Goal: Task Accomplishment & Management: Complete application form

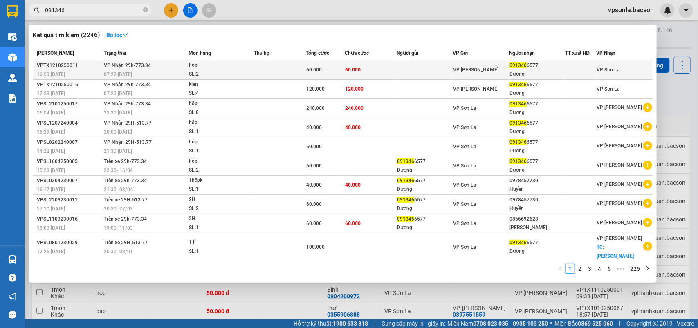
scroll to position [51, 0]
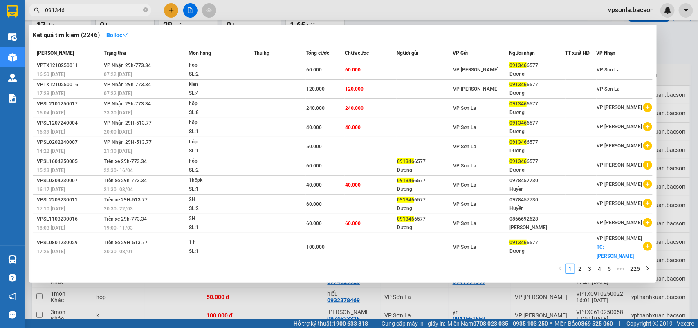
click at [696, 53] on div at bounding box center [349, 164] width 698 height 328
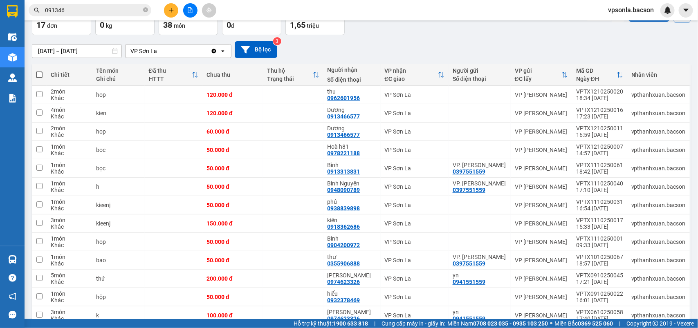
scroll to position [0, 0]
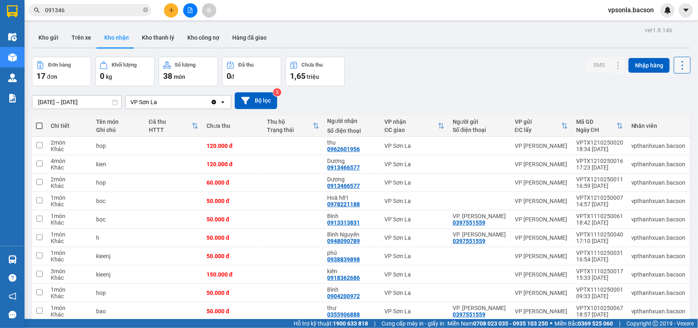
click at [681, 62] on icon at bounding box center [682, 65] width 2 height 9
click at [658, 105] on span "Làm mới" at bounding box center [662, 102] width 22 height 8
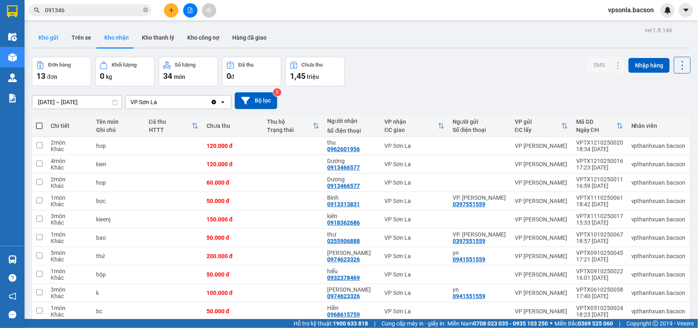
click at [43, 40] on button "Kho gửi" at bounding box center [48, 38] width 33 height 20
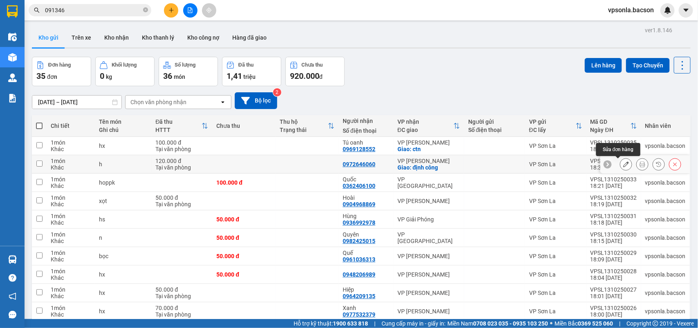
click at [637, 164] on button at bounding box center [642, 164] width 11 height 14
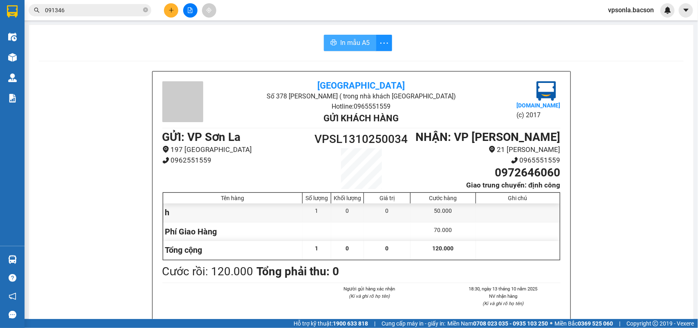
click at [329, 50] on button "In mẫu A5" at bounding box center [350, 43] width 52 height 16
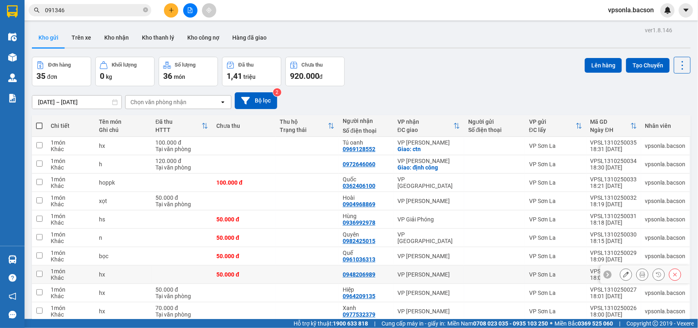
scroll to position [38, 0]
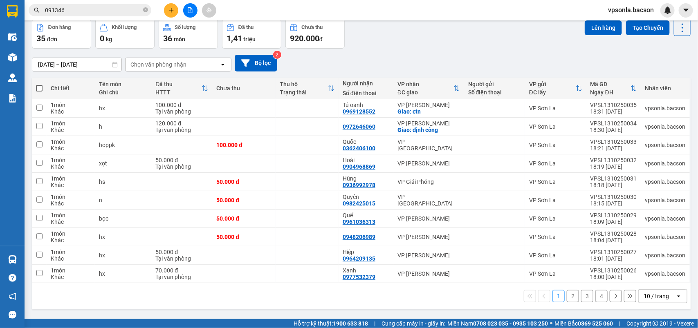
click at [645, 293] on div "10 / trang" at bounding box center [655, 296] width 25 height 8
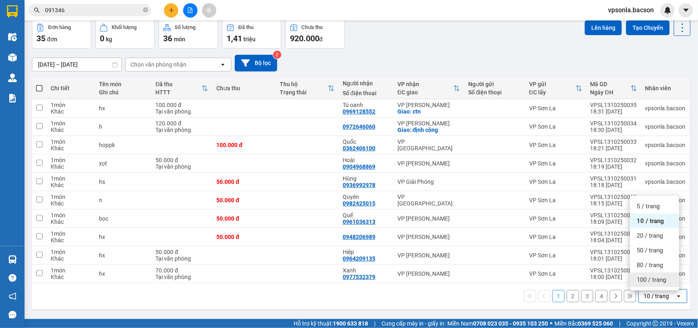
click at [646, 277] on span "100 / trang" at bounding box center [651, 280] width 29 height 8
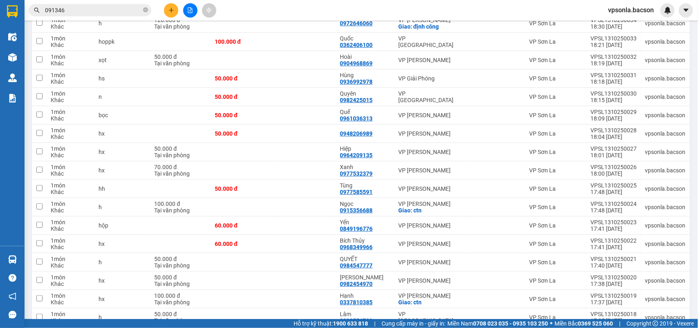
scroll to position [0, 0]
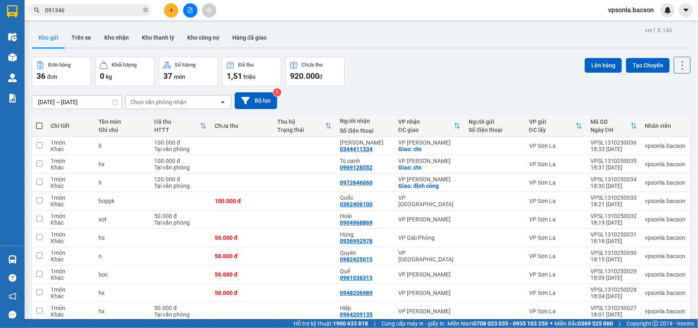
click at [170, 99] on div "Chọn văn phòng nhận" at bounding box center [158, 102] width 56 height 8
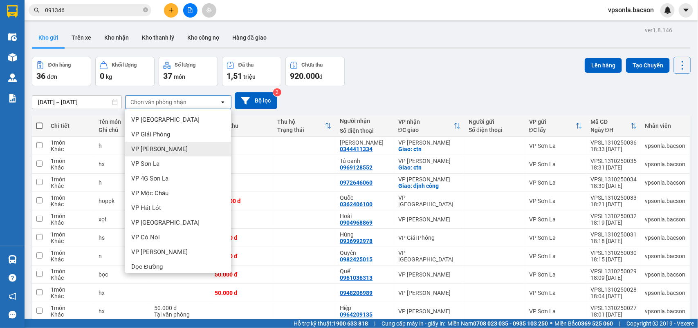
click at [168, 152] on span "VP [PERSON_NAME]" at bounding box center [159, 149] width 56 height 8
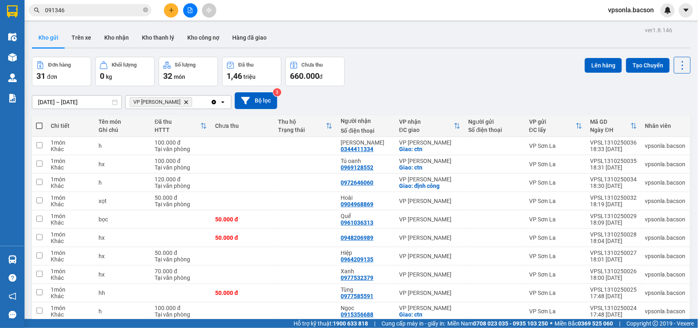
click at [39, 123] on span at bounding box center [39, 126] width 7 height 7
click at [39, 122] on input "checkbox" at bounding box center [39, 122] width 0 height 0
checkbox input "true"
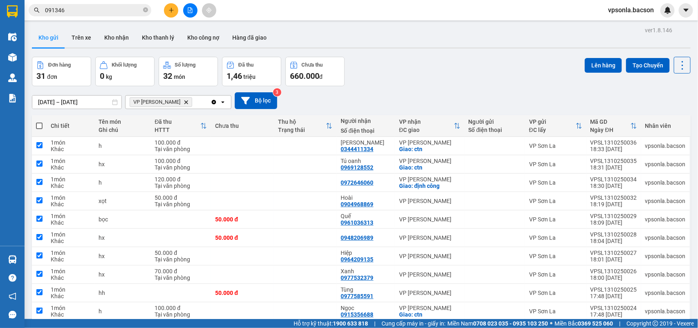
checkbox input "true"
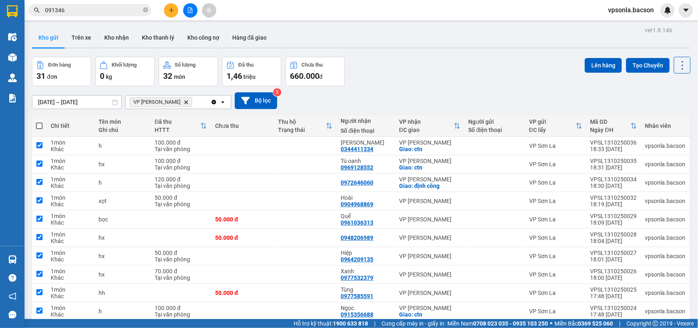
checkbox input "true"
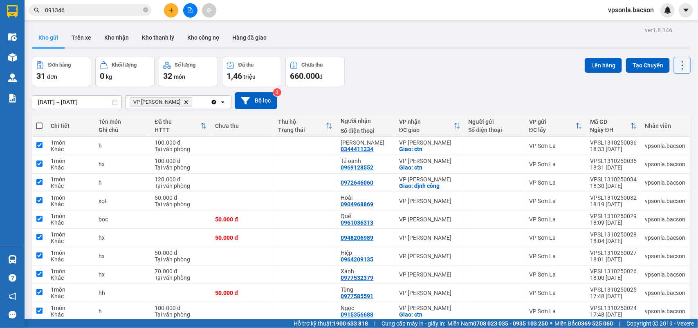
checkbox input "true"
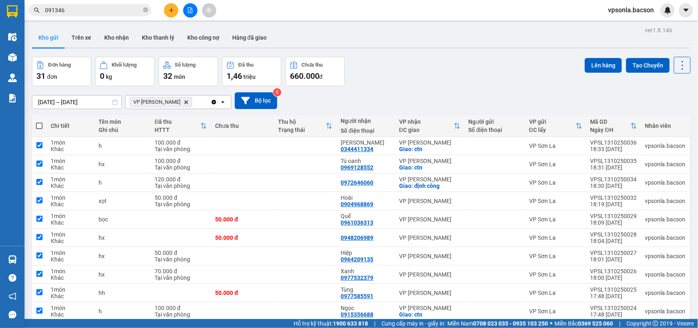
checkbox input "true"
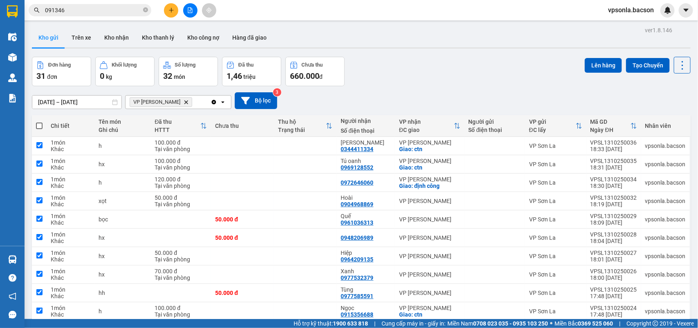
checkbox input "true"
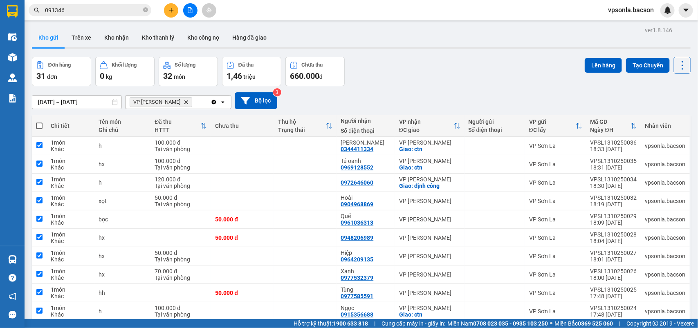
checkbox input "true"
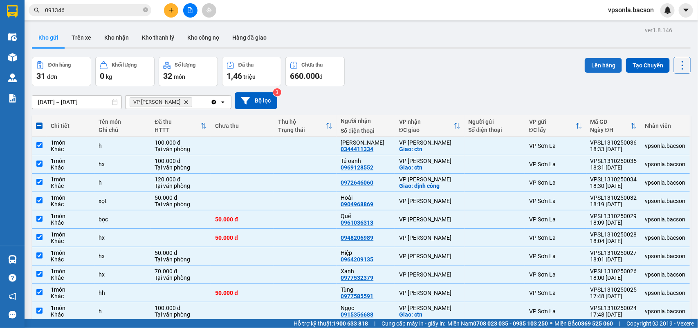
click at [613, 63] on button "Lên hàng" at bounding box center [603, 65] width 37 height 15
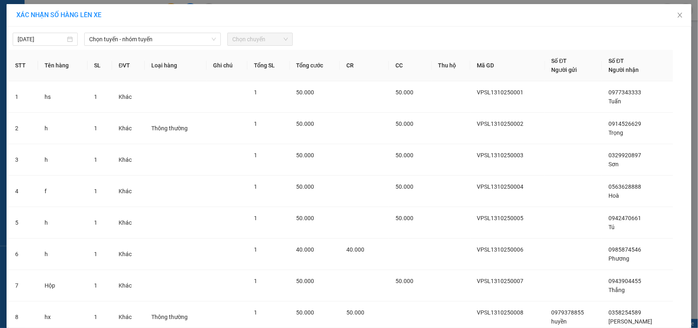
click at [121, 29] on div "[DATE] Chọn tuyến - nhóm tuyến Chọn chuyến" at bounding box center [349, 37] width 681 height 17
click at [119, 35] on span "Chọn tuyến - nhóm tuyến" at bounding box center [152, 39] width 127 height 12
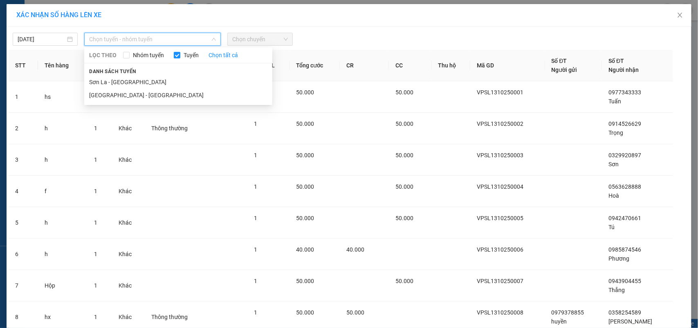
drag, startPoint x: 89, startPoint y: 81, endPoint x: 192, endPoint y: 54, distance: 106.5
click at [91, 81] on li "Sơn La - [GEOGRAPHIC_DATA]" at bounding box center [178, 82] width 188 height 13
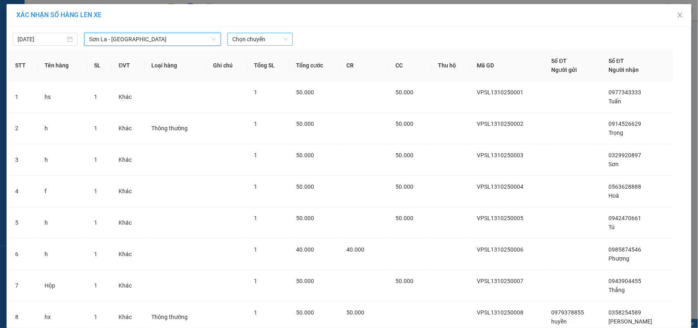
click at [257, 41] on span "Chọn chuyến" at bounding box center [259, 39] width 55 height 12
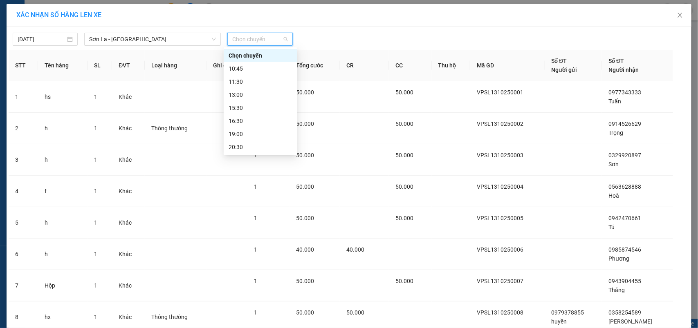
scroll to position [39, 0]
click at [246, 148] on div "22:30" at bounding box center [261, 147] width 64 height 9
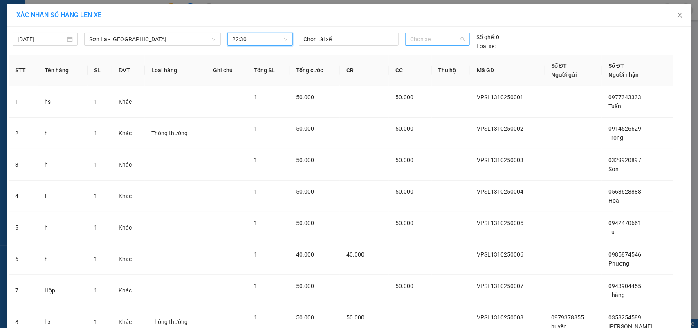
click at [446, 39] on span "Chọn xe" at bounding box center [437, 39] width 55 height 12
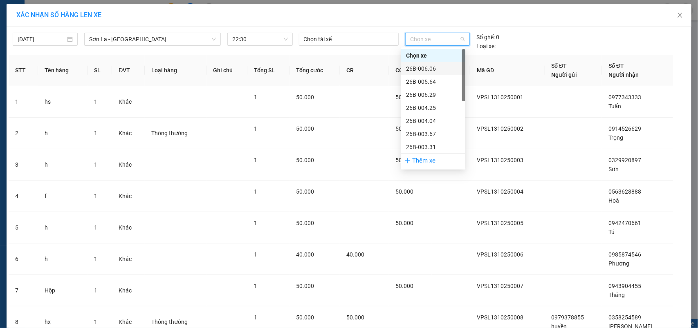
scroll to position [117, 0]
click at [425, 144] on div "29h-773.34" at bounding box center [433, 147] width 54 height 9
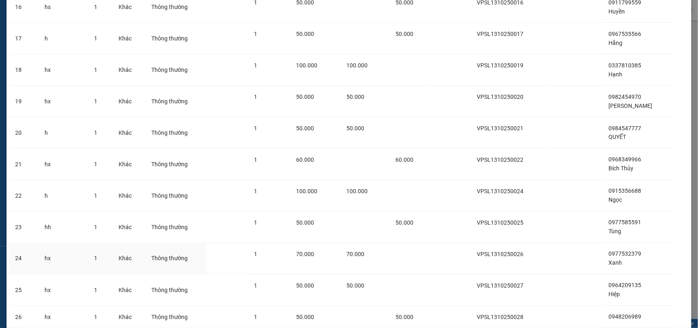
scroll to position [767, 0]
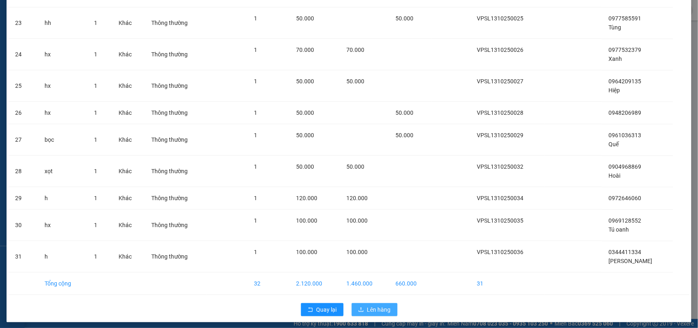
click at [359, 313] on icon "upload" at bounding box center [361, 310] width 6 height 6
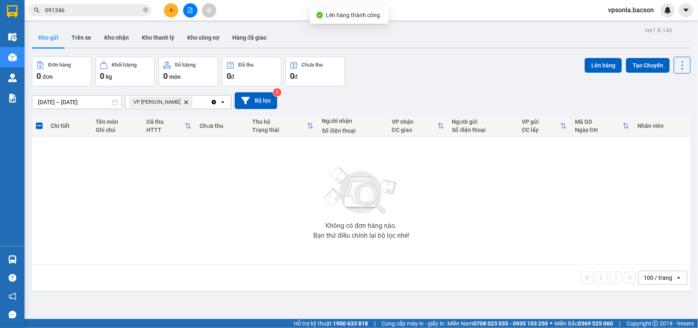
click at [184, 103] on icon "Delete" at bounding box center [186, 102] width 5 height 5
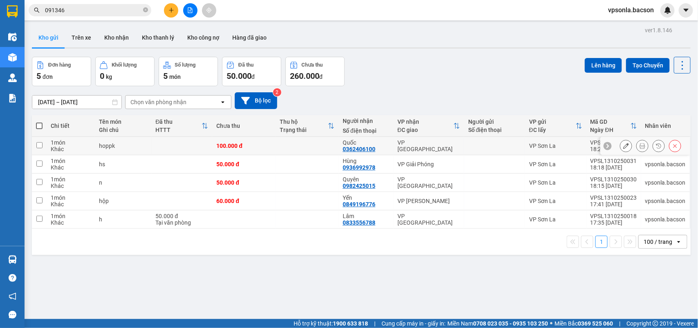
click at [480, 145] on div at bounding box center [494, 146] width 53 height 7
checkbox input "true"
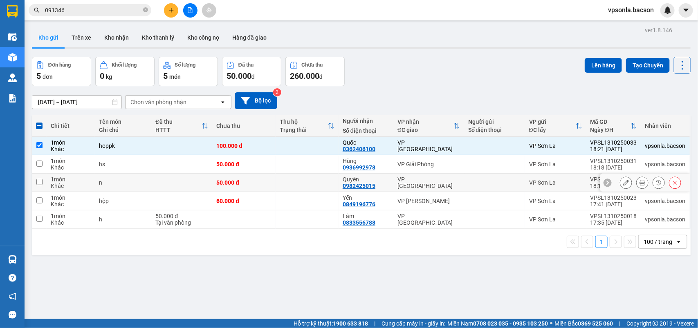
click at [433, 184] on div "VP [GEOGRAPHIC_DATA]" at bounding box center [428, 182] width 63 height 13
checkbox input "true"
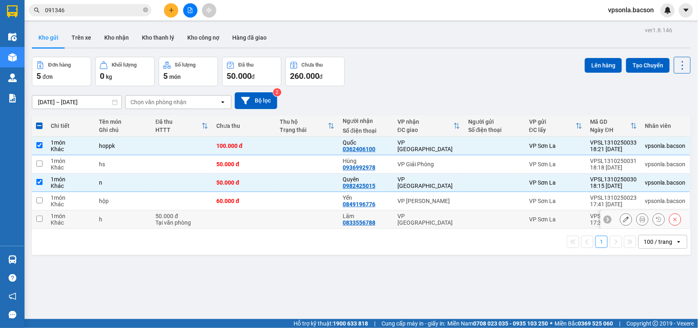
click at [430, 216] on div "VP [GEOGRAPHIC_DATA]" at bounding box center [428, 219] width 63 height 13
checkbox input "true"
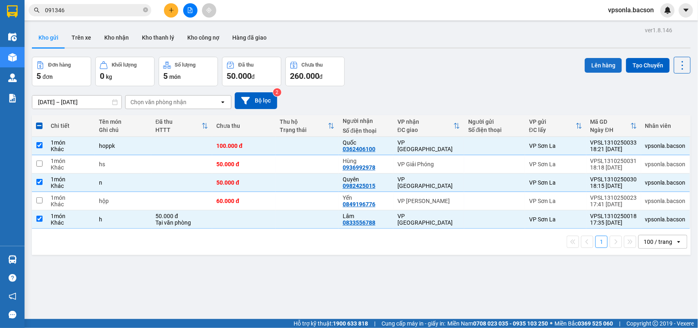
click at [600, 65] on button "Lên hàng" at bounding box center [603, 65] width 37 height 15
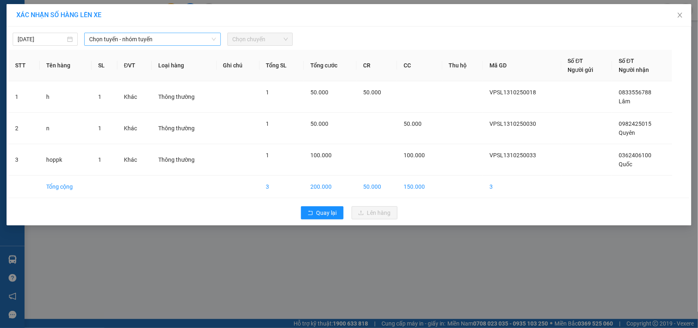
click at [101, 42] on span "Chọn tuyến - nhóm tuyến" at bounding box center [152, 39] width 127 height 12
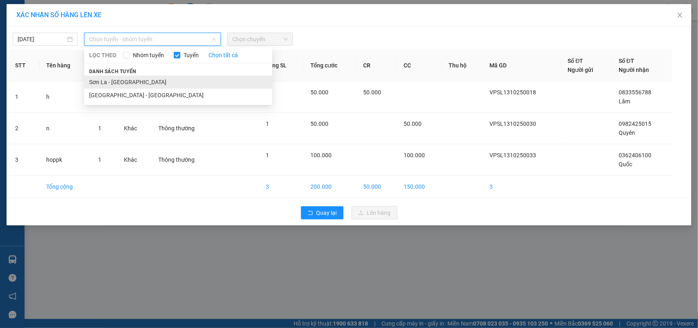
click at [96, 77] on li "Sơn La - [GEOGRAPHIC_DATA]" at bounding box center [178, 82] width 188 height 13
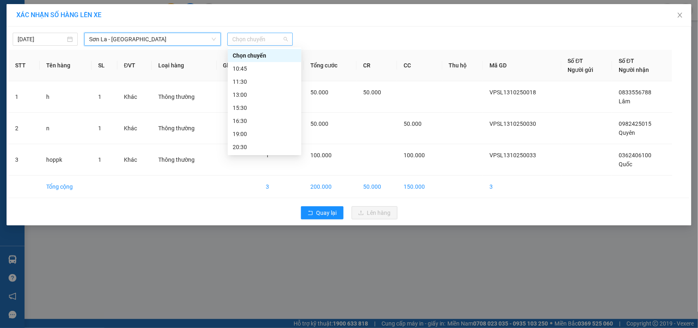
click at [236, 41] on span "Chọn chuyến" at bounding box center [259, 39] width 55 height 12
click at [248, 78] on div "11:30" at bounding box center [265, 81] width 64 height 9
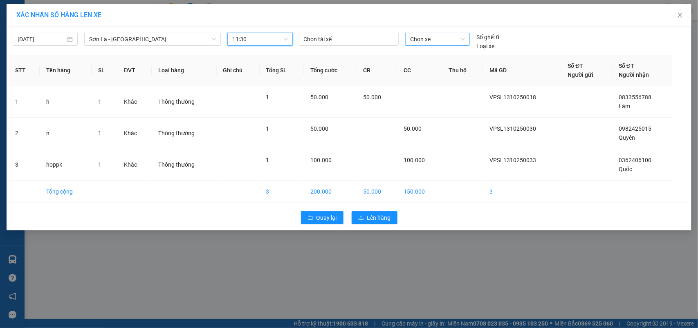
click at [415, 41] on span "Chọn xe" at bounding box center [437, 39] width 55 height 12
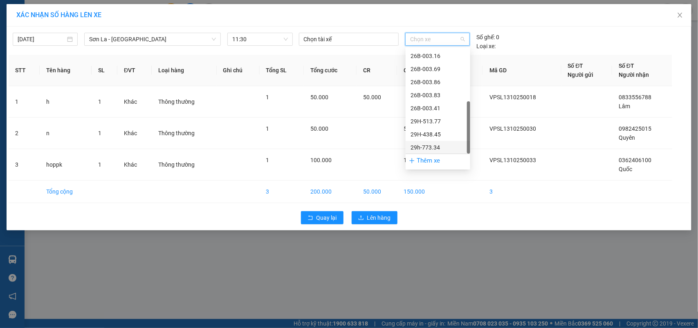
click at [422, 146] on div "29h-773.34" at bounding box center [437, 147] width 55 height 9
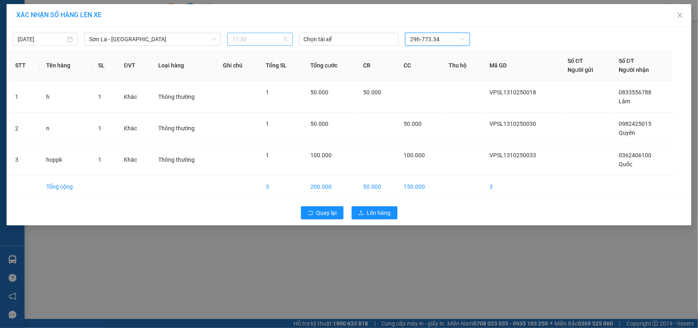
click at [264, 41] on span "11:30" at bounding box center [259, 39] width 55 height 12
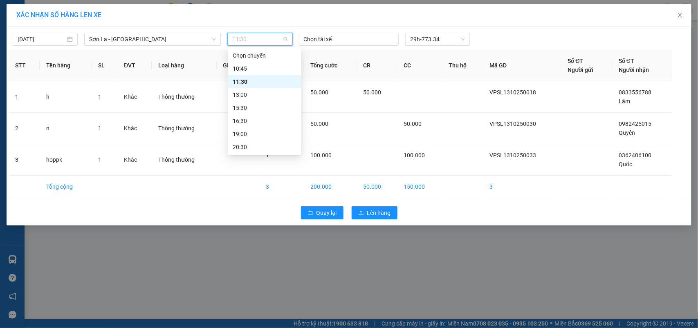
click at [264, 41] on span "11:30" at bounding box center [259, 39] width 55 height 12
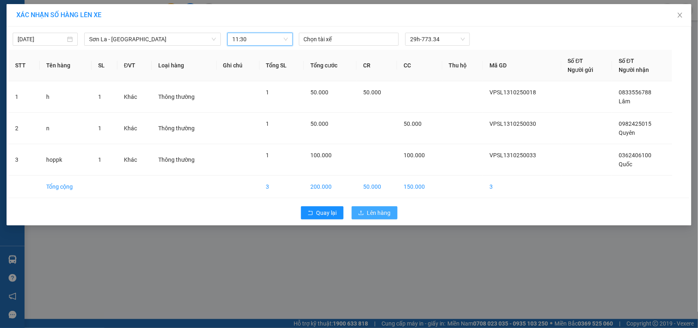
click at [374, 211] on span "Lên hàng" at bounding box center [379, 212] width 24 height 9
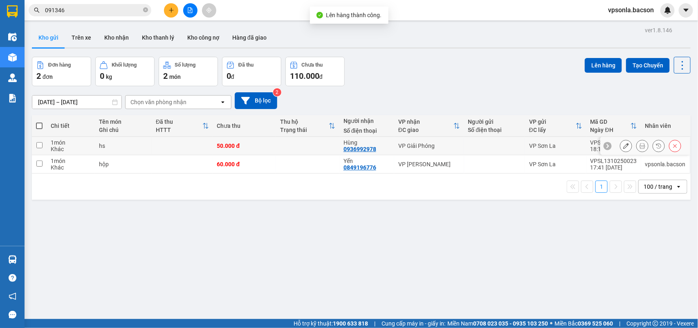
click at [478, 148] on div at bounding box center [494, 146] width 53 height 7
checkbox input "true"
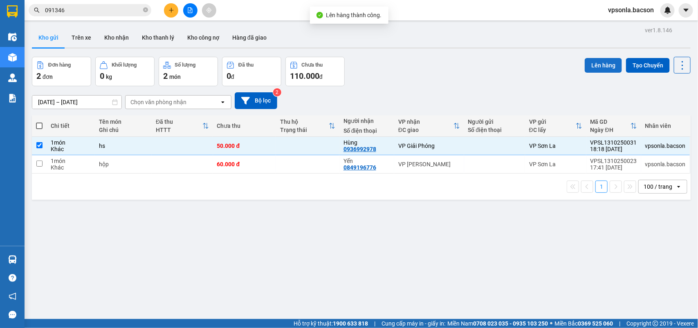
click at [585, 70] on button "Lên hàng" at bounding box center [603, 65] width 37 height 15
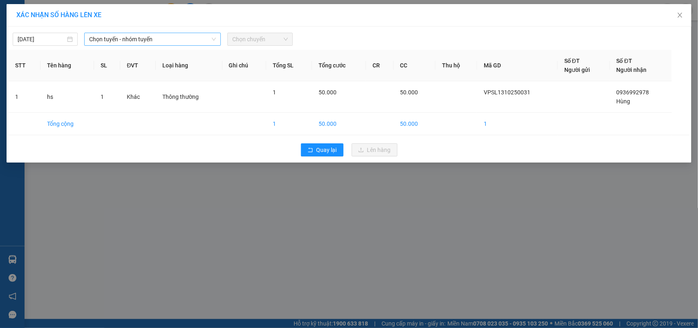
click at [134, 36] on span "Chọn tuyến - nhóm tuyến" at bounding box center [152, 39] width 127 height 12
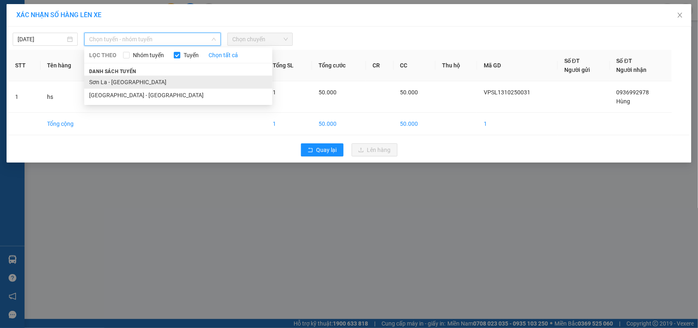
click at [111, 76] on li "Sơn La - [GEOGRAPHIC_DATA]" at bounding box center [178, 82] width 188 height 13
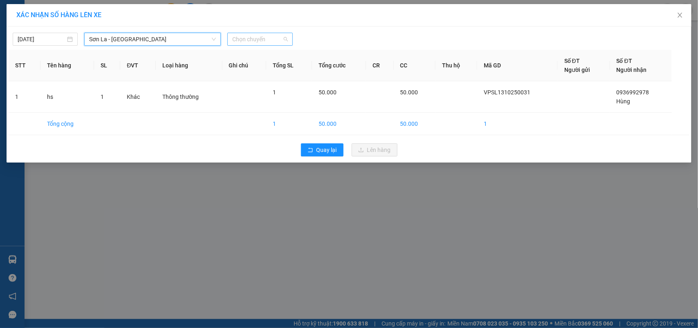
click at [236, 35] on span "Chọn chuyến" at bounding box center [259, 39] width 55 height 12
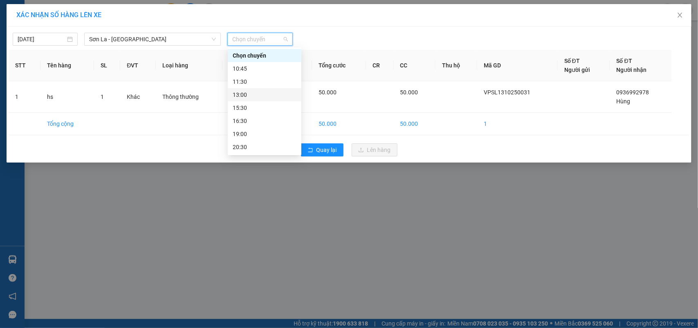
click at [242, 95] on div "13:00" at bounding box center [265, 94] width 64 height 9
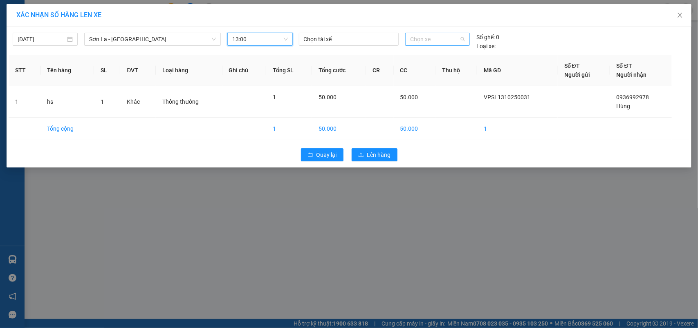
click at [411, 40] on span "Chọn xe" at bounding box center [437, 39] width 55 height 12
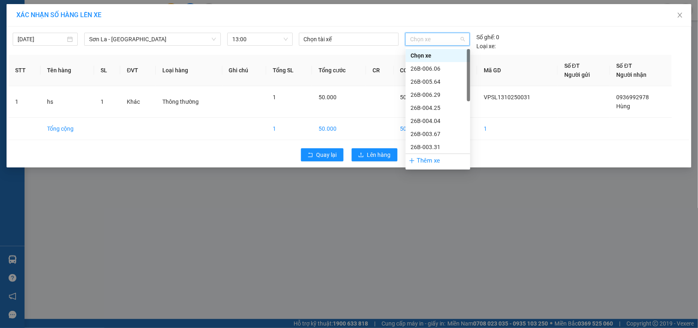
scroll to position [117, 0]
click at [432, 149] on div "29h-773.34" at bounding box center [437, 147] width 55 height 9
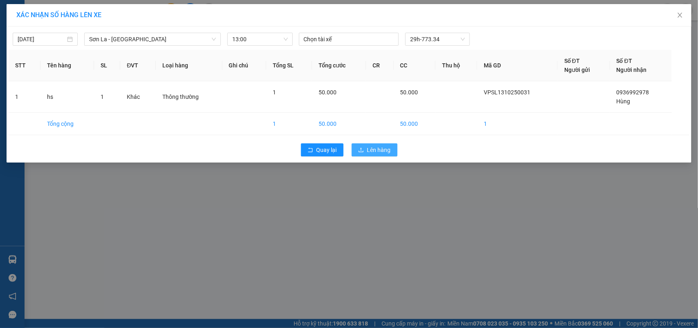
click at [388, 155] on button "Lên hàng" at bounding box center [375, 149] width 46 height 13
click at [387, 152] on span "Lên hàng" at bounding box center [379, 150] width 24 height 9
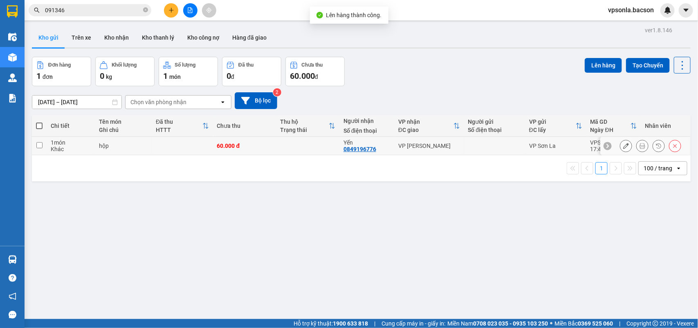
click at [272, 143] on td "60.000 đ" at bounding box center [244, 146] width 63 height 18
checkbox input "true"
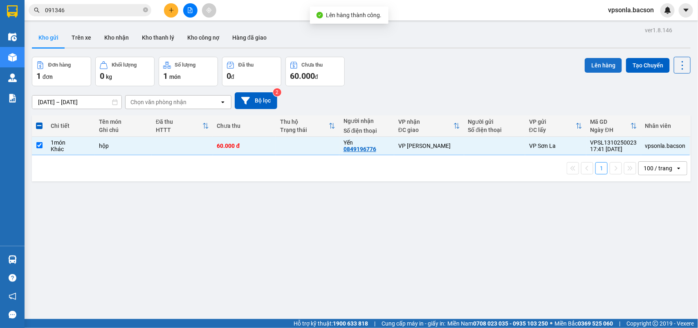
click at [594, 68] on button "Lên hàng" at bounding box center [603, 65] width 37 height 15
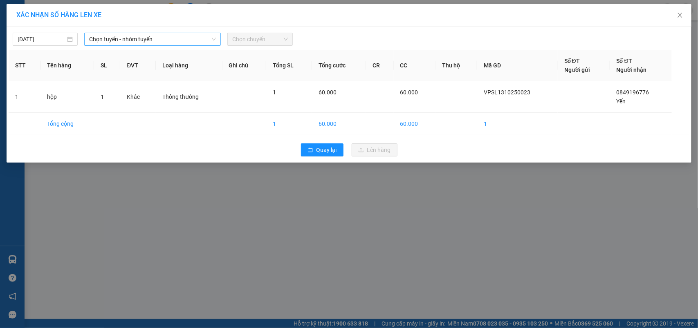
click at [154, 38] on span "Chọn tuyến - nhóm tuyến" at bounding box center [152, 39] width 127 height 12
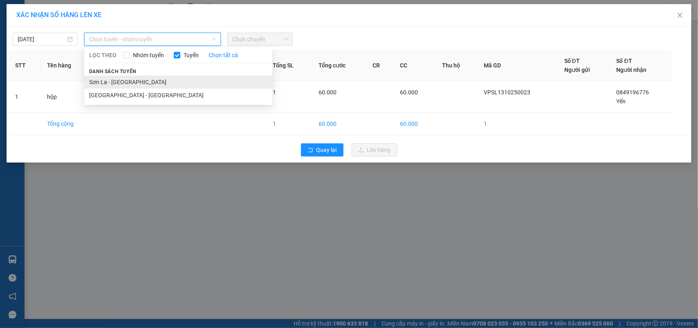
click at [112, 78] on li "Sơn La - [GEOGRAPHIC_DATA]" at bounding box center [178, 82] width 188 height 13
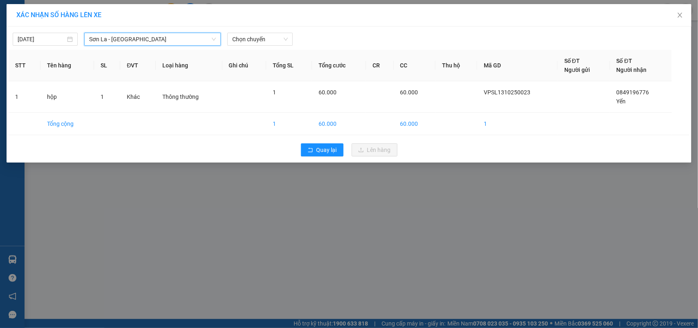
click at [283, 46] on div "[DATE] [GEOGRAPHIC_DATA] La - [GEOGRAPHIC_DATA] LỌC THEO Nhóm tuyến Tuyến Chọn …" at bounding box center [349, 95] width 685 height 136
click at [283, 44] on span "Chọn chuyến" at bounding box center [259, 39] width 55 height 12
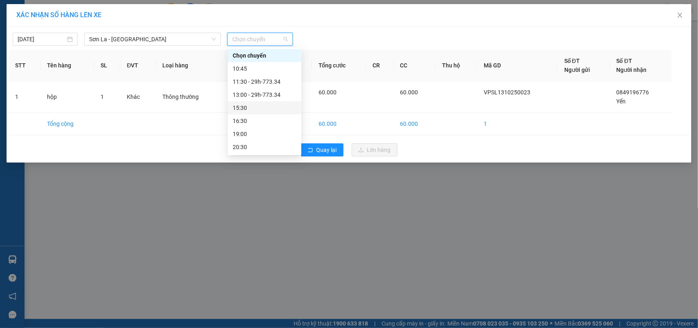
click at [251, 105] on div "15:30" at bounding box center [265, 107] width 64 height 9
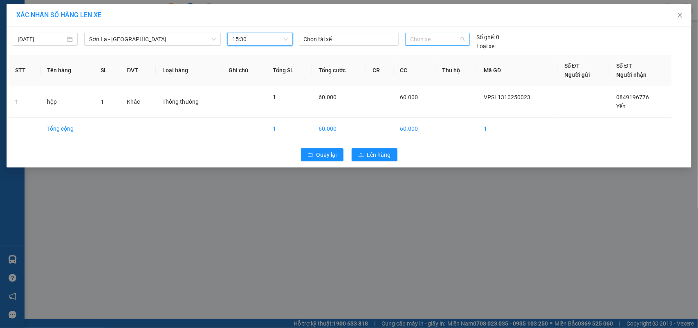
click at [436, 38] on span "Chọn xe" at bounding box center [437, 39] width 55 height 12
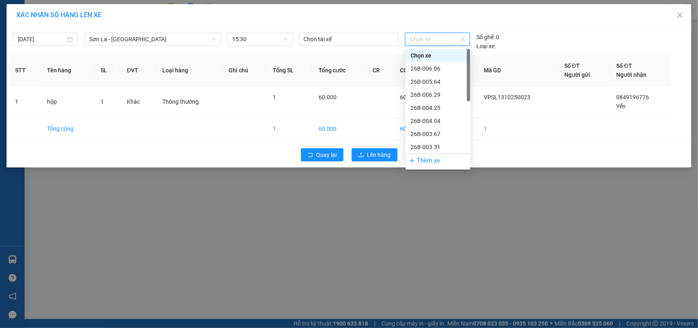
scroll to position [117, 0]
click at [419, 144] on div "29h-773.34" at bounding box center [437, 147] width 55 height 9
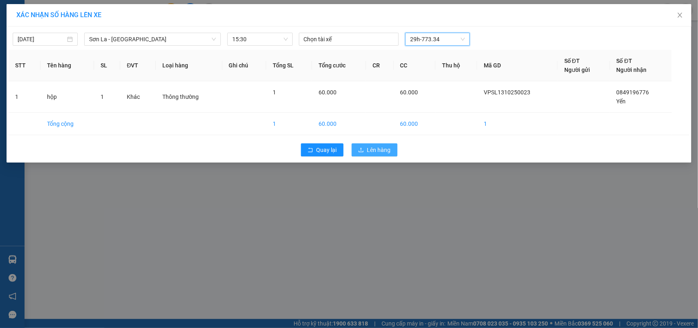
click at [381, 155] on span "Lên hàng" at bounding box center [379, 150] width 24 height 9
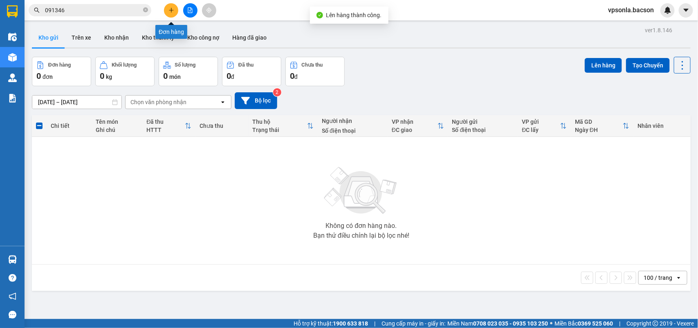
click at [173, 11] on icon "plus" at bounding box center [171, 10] width 6 height 6
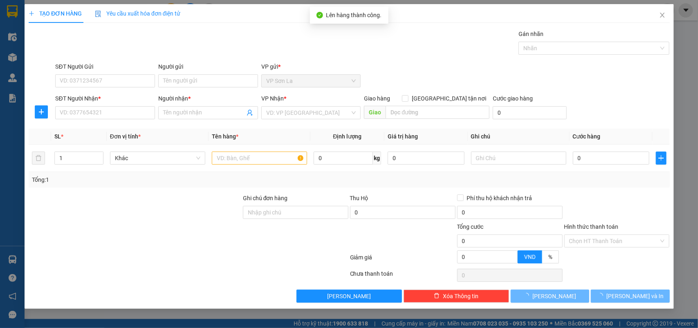
click at [103, 104] on div "SĐT Người Nhận *" at bounding box center [105, 100] width 100 height 12
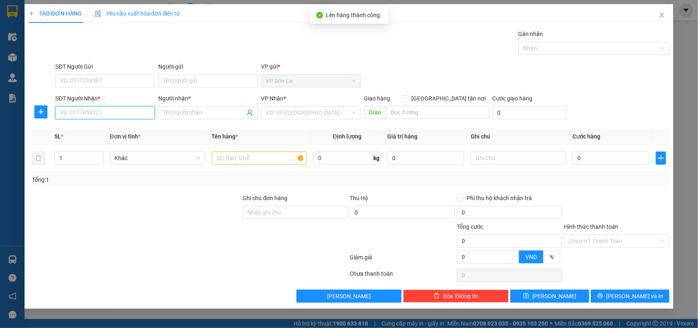
click at [99, 110] on input "SĐT Người Nhận *" at bounding box center [105, 112] width 100 height 13
click at [107, 128] on div "0393261225 - [PERSON_NAME]" at bounding box center [105, 129] width 90 height 9
type input "0393261225"
type input "[PERSON_NAME]"
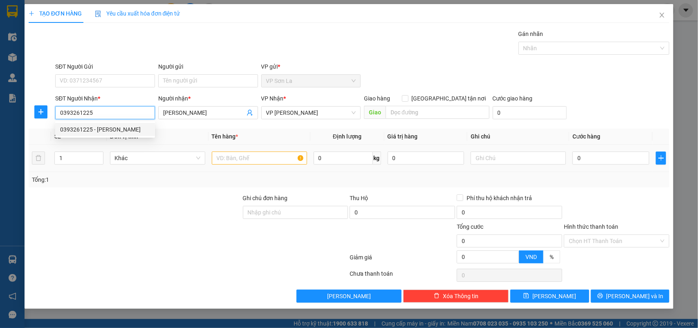
type input "0393261225"
click at [233, 156] on input "text" at bounding box center [259, 158] width 95 height 13
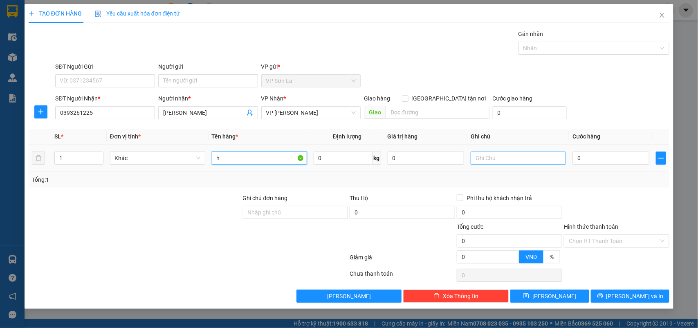
type input "h"
click at [559, 154] on input "text" at bounding box center [518, 158] width 95 height 13
click at [575, 157] on input "0" at bounding box center [610, 158] width 77 height 13
type input "5"
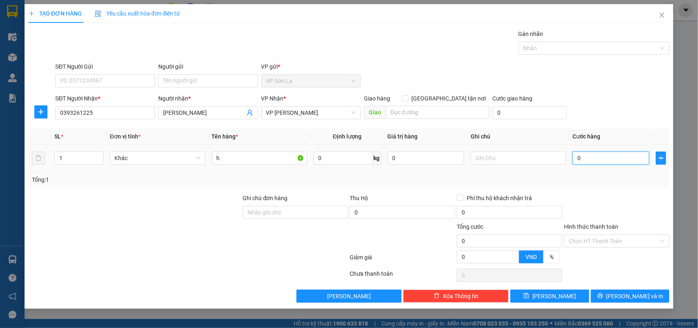
type input "5"
type input "50"
type input "50.000"
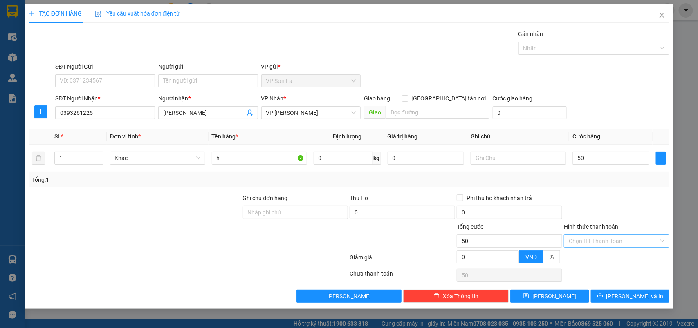
type input "50.000"
click at [608, 244] on input "Hình thức thanh toán" at bounding box center [614, 241] width 90 height 12
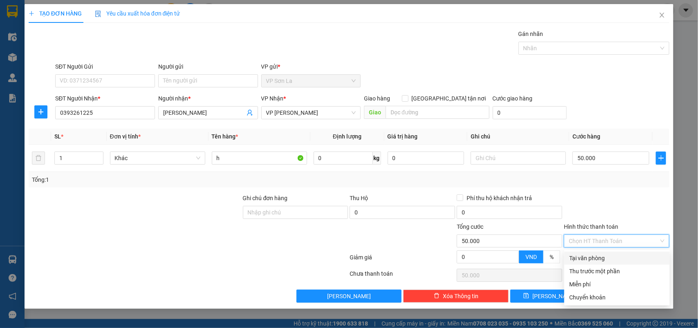
click at [604, 256] on div "Tại văn phòng" at bounding box center [617, 258] width 96 height 9
type input "0"
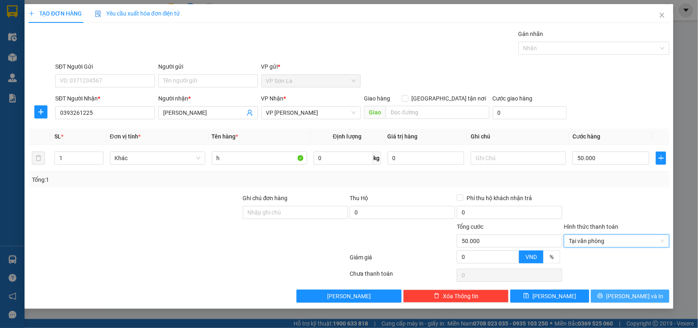
click at [624, 299] on span "[PERSON_NAME] và In" at bounding box center [634, 296] width 57 height 9
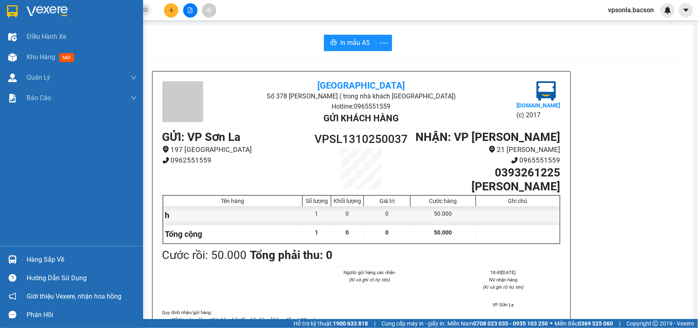
click at [7, 7] on img at bounding box center [12, 11] width 11 height 12
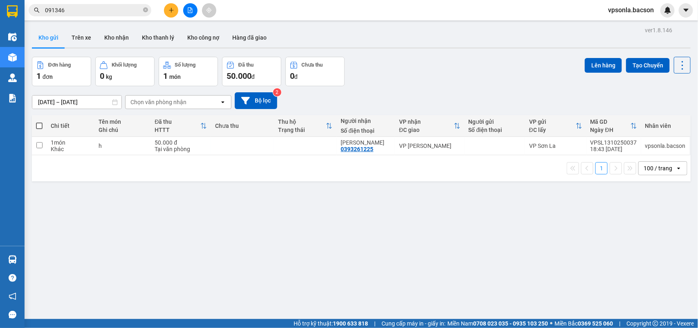
click at [478, 135] on th "Người gửi Số điện thoại" at bounding box center [494, 126] width 61 height 22
click at [468, 144] on div at bounding box center [494, 146] width 52 height 7
checkbox input "true"
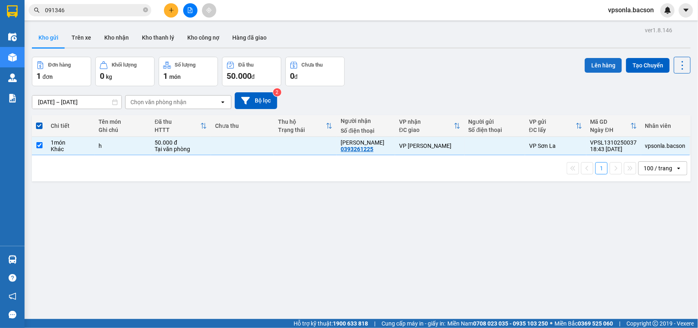
click at [604, 63] on button "Lên hàng" at bounding box center [603, 65] width 37 height 15
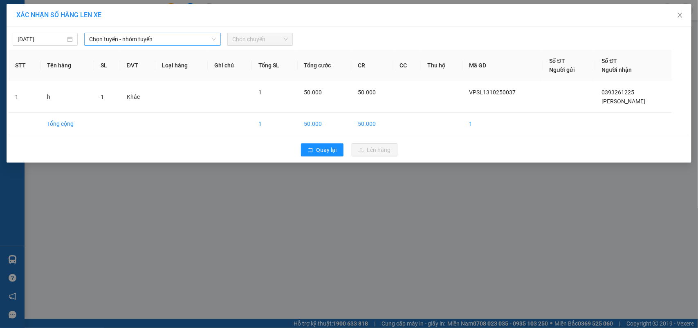
click at [137, 37] on span "Chọn tuyến - nhóm tuyến" at bounding box center [152, 39] width 127 height 12
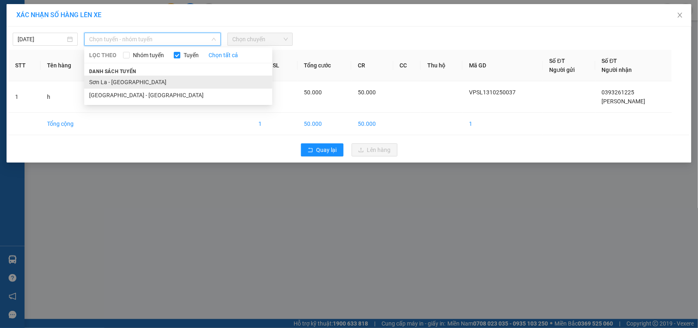
click at [113, 83] on li "Sơn La - [GEOGRAPHIC_DATA]" at bounding box center [178, 82] width 188 height 13
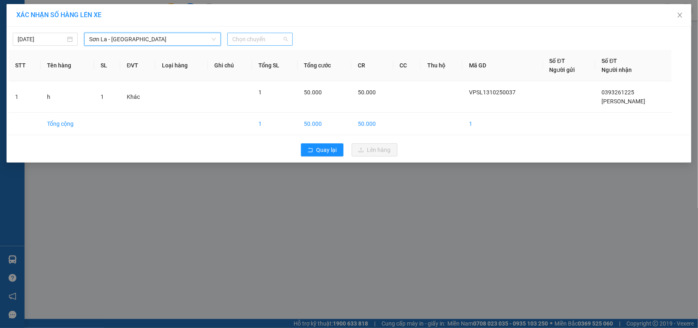
click at [283, 39] on span "Chọn chuyến" at bounding box center [259, 39] width 55 height 12
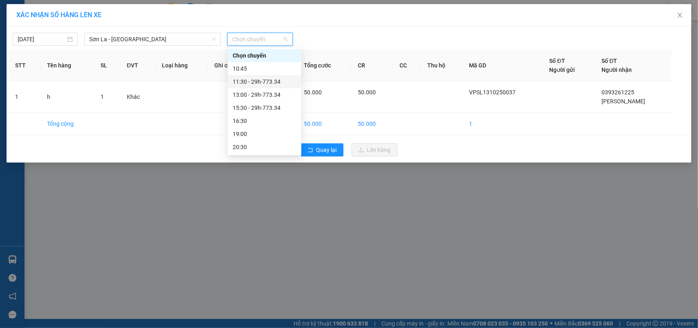
scroll to position [39, 0]
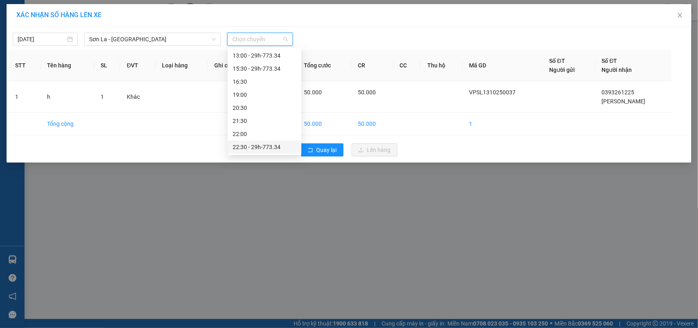
click at [260, 146] on div "22:30 - 29h-773.34" at bounding box center [265, 147] width 64 height 9
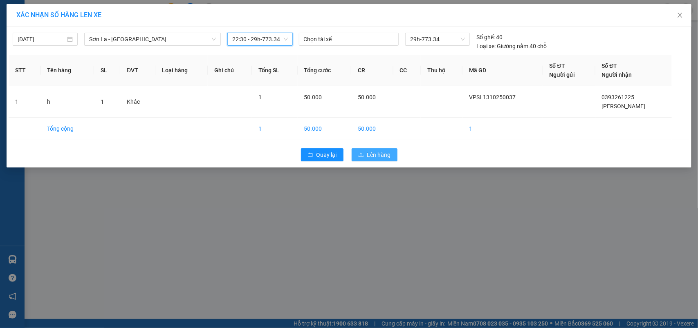
click at [382, 150] on button "Lên hàng" at bounding box center [375, 154] width 46 height 13
